Goal: Transaction & Acquisition: Purchase product/service

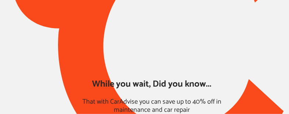
type input "*****"
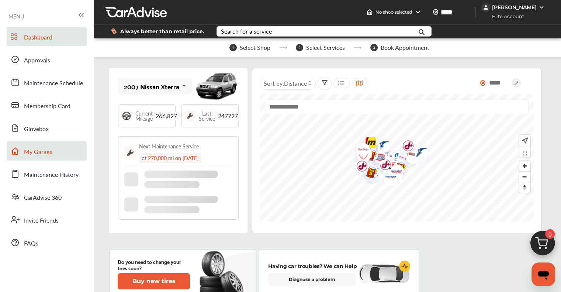
click at [43, 152] on span "My Garage" at bounding box center [38, 152] width 28 height 10
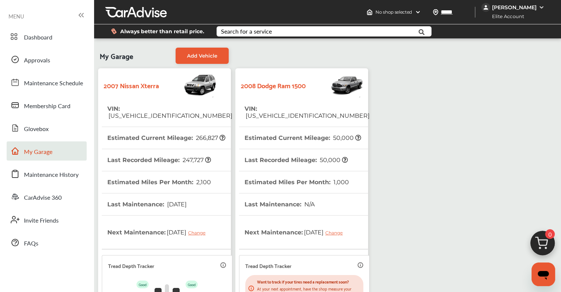
click at [345, 61] on div "My Garage Add Vehicle 2007 Nissan Xterra VIN : [US_VEHICLE_IDENTIFICATION_NUMBE…" at bounding box center [233, 226] width 275 height 364
click at [317, 79] on img at bounding box center [335, 85] width 58 height 26
click at [306, 98] on th "VIN : [US_VEHICLE_IDENTIFICATION_NUMBER]" at bounding box center [307, 112] width 125 height 29
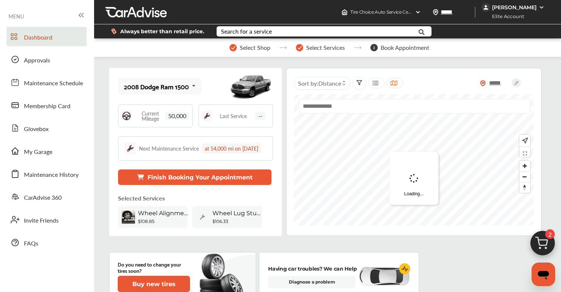
click at [537, 246] on img at bounding box center [542, 244] width 35 height 35
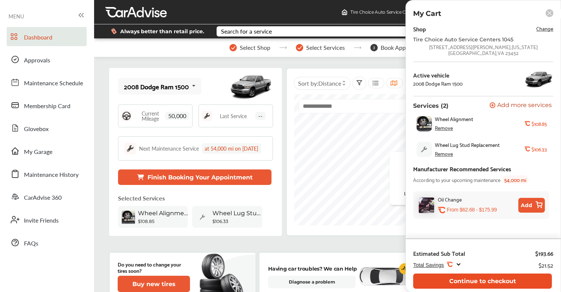
click at [517, 285] on button "Continue to checkout" at bounding box center [482, 280] width 139 height 15
